Goal: Task Accomplishment & Management: Use online tool/utility

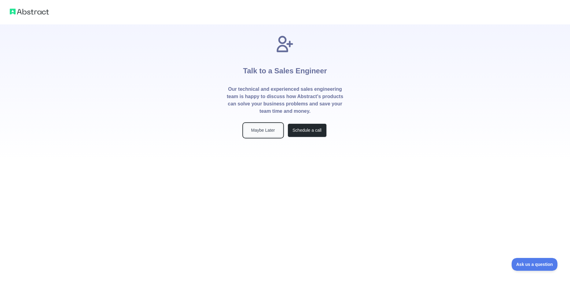
click at [260, 134] on button "Maybe Later" at bounding box center [263, 130] width 39 height 14
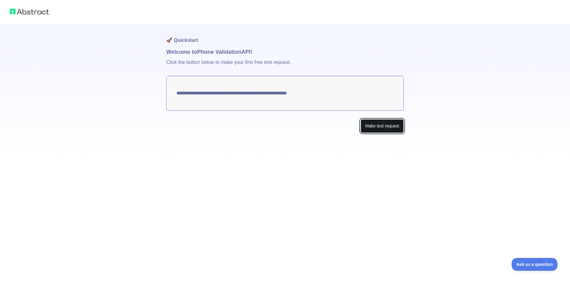
click at [383, 126] on button "Make test request" at bounding box center [382, 126] width 43 height 14
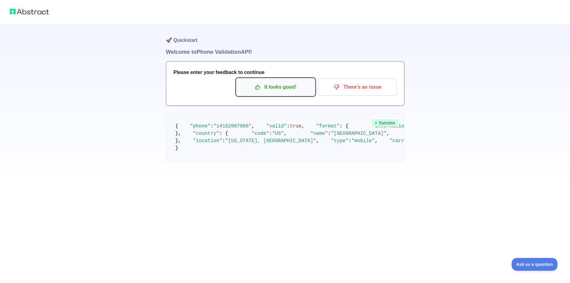
click at [284, 89] on p "It looks good!" at bounding box center [275, 87] width 69 height 10
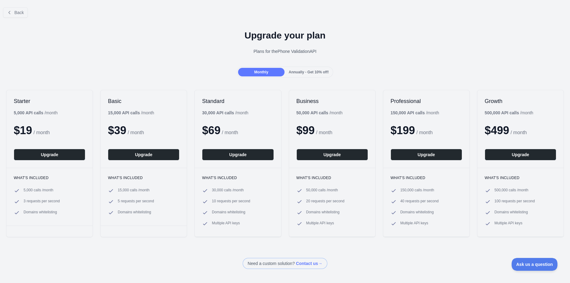
click at [523, 39] on h1 "Upgrade your plan" at bounding box center [285, 35] width 560 height 11
click at [15, 12] on span "Back" at bounding box center [18, 12] width 9 height 5
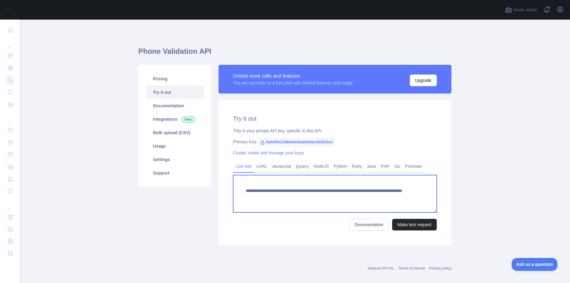
click at [272, 197] on textarea "**********" at bounding box center [335, 193] width 204 height 37
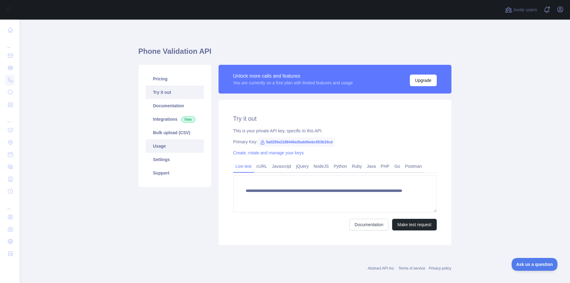
click at [161, 147] on link "Usage" at bounding box center [175, 145] width 58 height 13
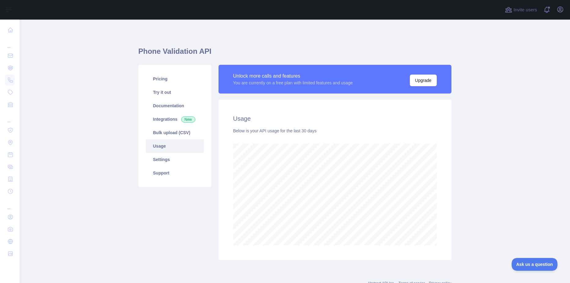
scroll to position [263, 546]
click at [159, 158] on link "Settings" at bounding box center [175, 159] width 58 height 13
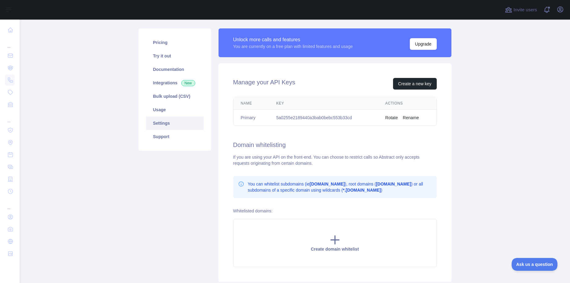
scroll to position [51, 0]
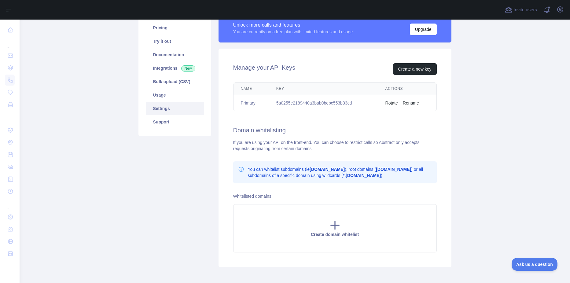
click at [315, 100] on td "5a0255e2189440a3bab0bebc553b33cd" at bounding box center [323, 103] width 109 height 16
copy td "5a0255e2189440a3bab0bebc553b33cd"
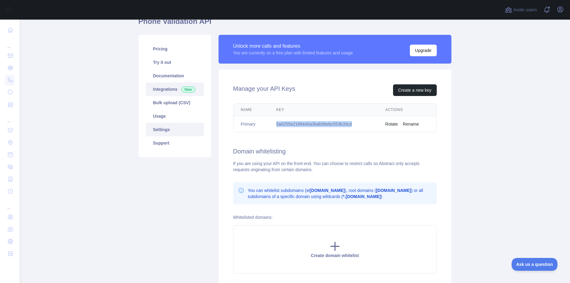
scroll to position [0, 0]
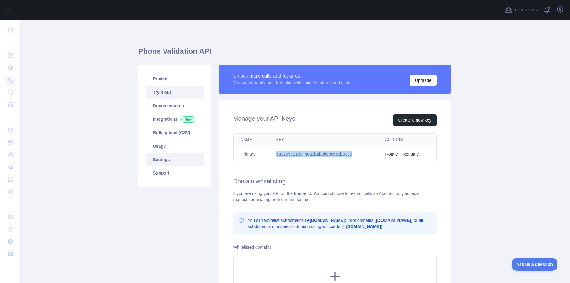
click at [170, 93] on link "Try it out" at bounding box center [175, 92] width 58 height 13
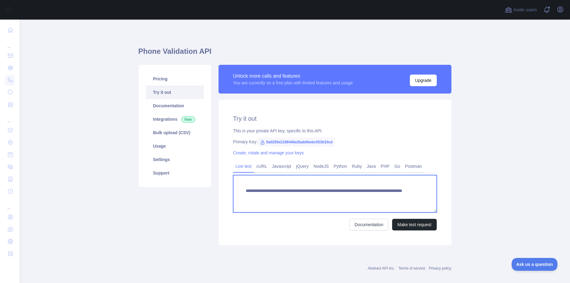
click at [260, 192] on textarea "**********" at bounding box center [335, 193] width 204 height 37
